Goal: Information Seeking & Learning: Learn about a topic

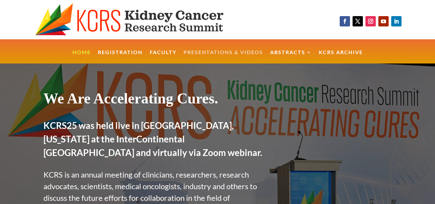
click at [213, 51] on link "Presentations & Videos" at bounding box center [222, 57] width 79 height 14
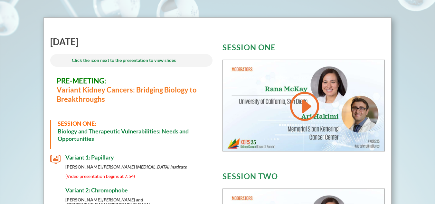
scroll to position [232, 0]
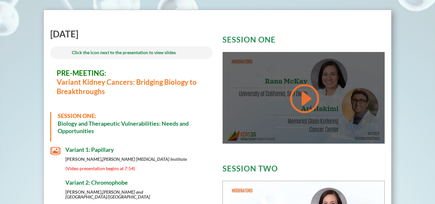
click at [307, 94] on link at bounding box center [303, 98] width 31 height 33
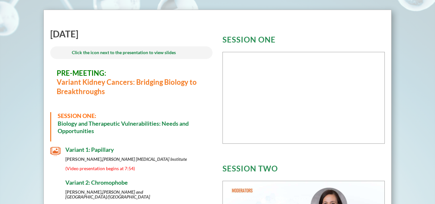
scroll to position [231, 0]
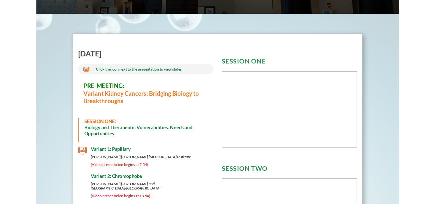
scroll to position [201, 0]
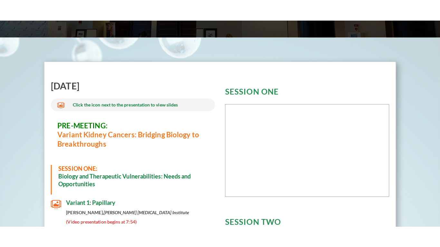
scroll to position [201, 0]
